Goal: Complete application form

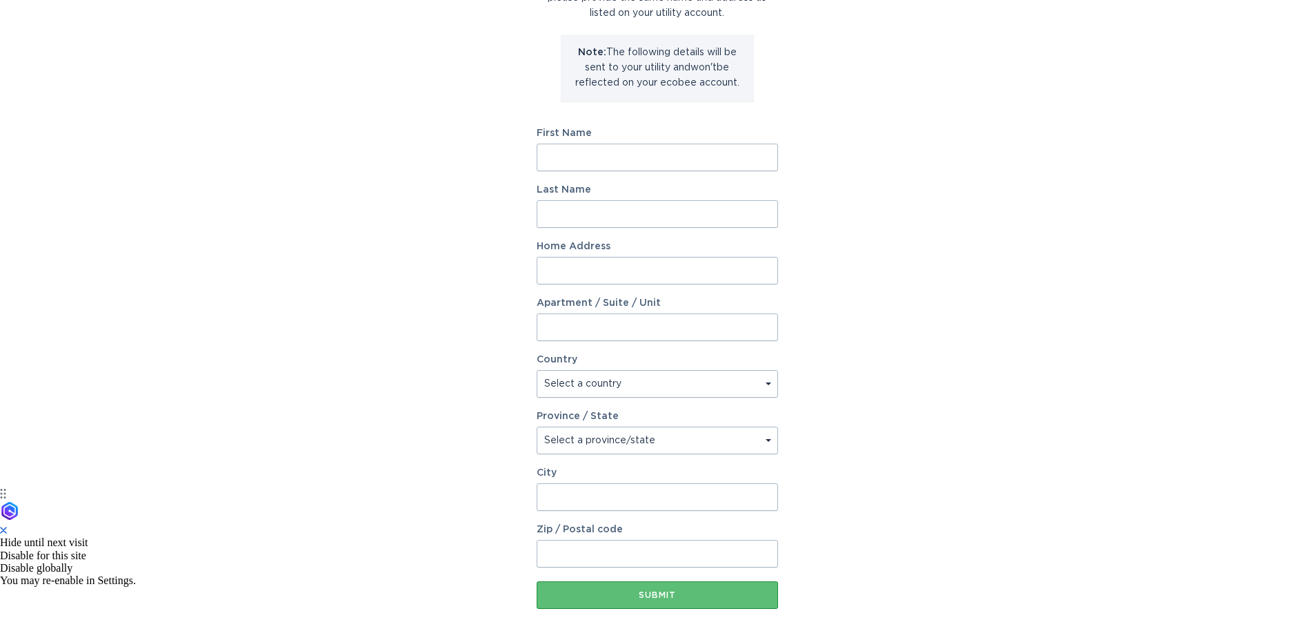
scroll to position [138, 0]
click at [598, 161] on input "First Name" at bounding box center [657, 160] width 241 height 28
type input "[PERSON_NAME]"
type input "[STREET_ADDRESS]"
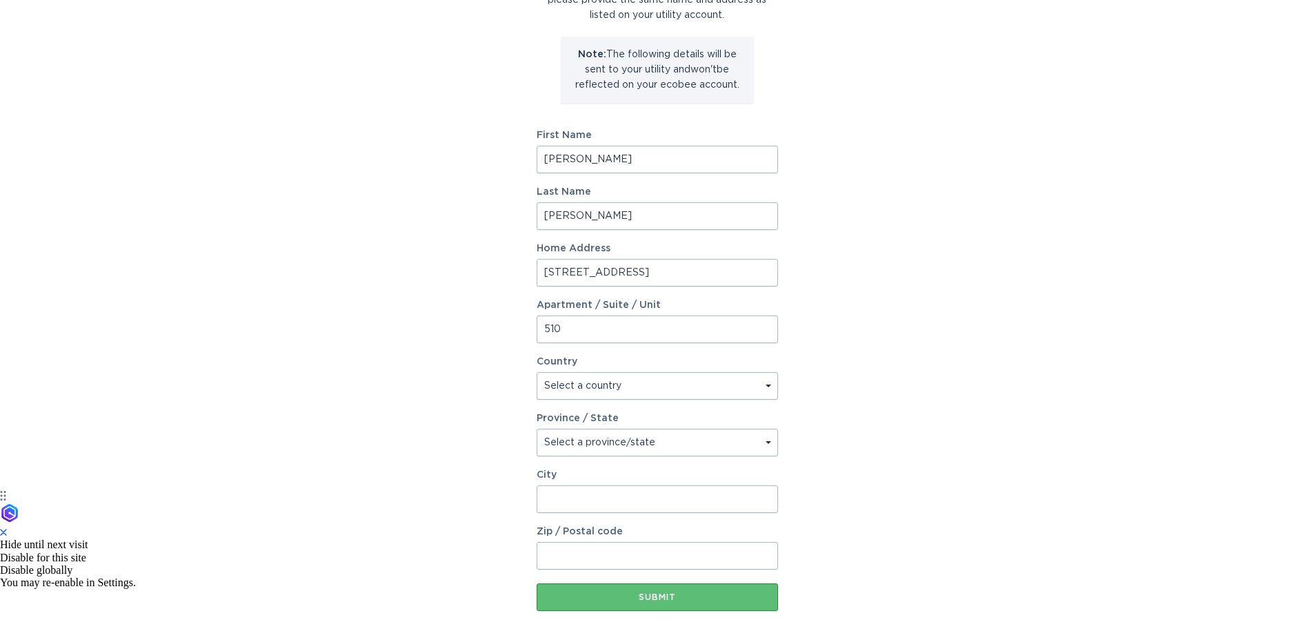
type input "510"
select select "US"
select select "CA"
type input "marina del rey"
type input "90292"
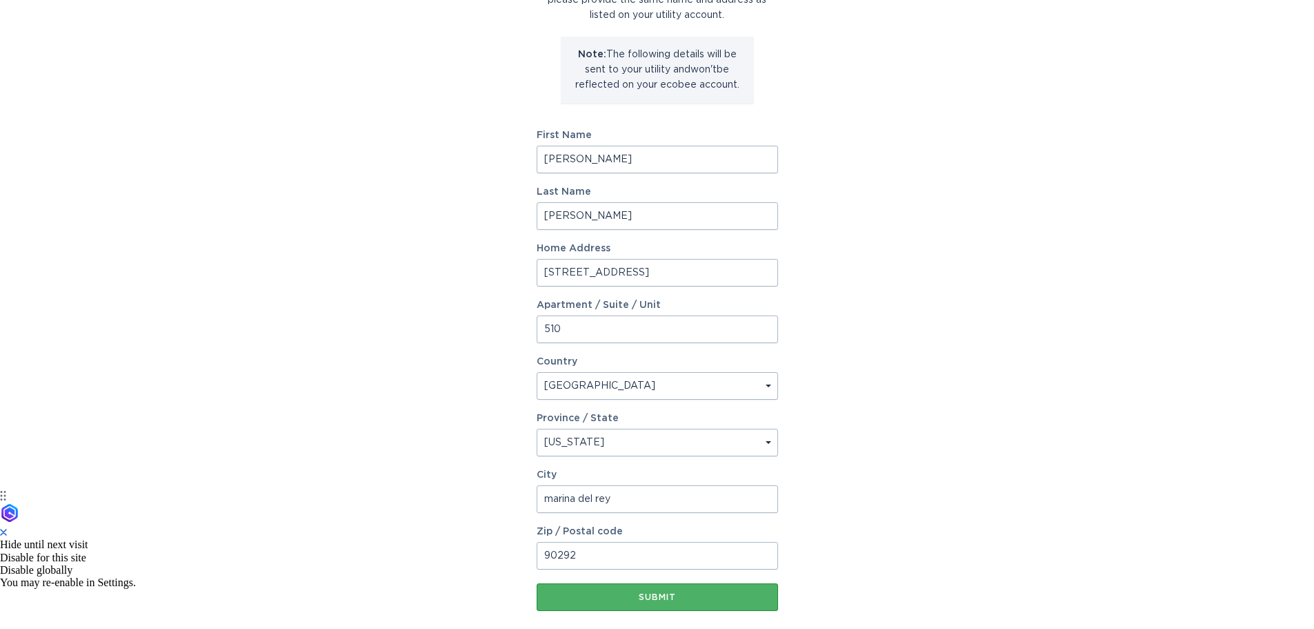
click at [662, 602] on button "Submit" at bounding box center [657, 597] width 241 height 28
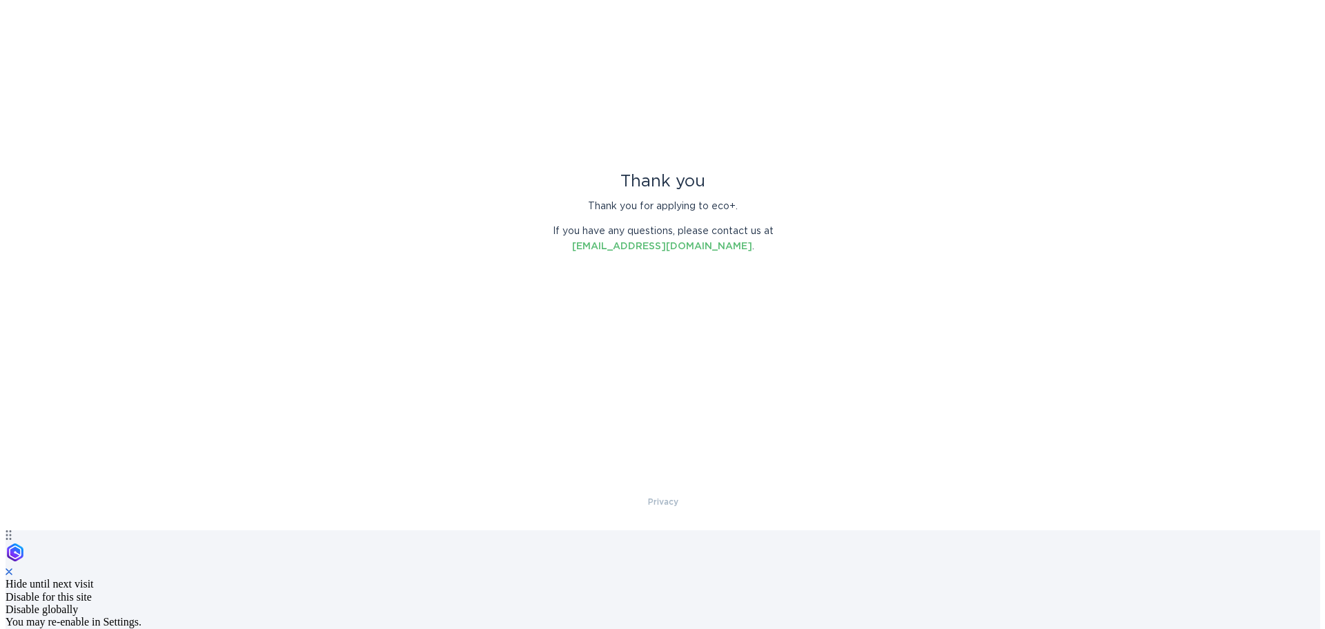
scroll to position [0, 0]
